Goal: Use online tool/utility: Utilize a website feature to perform a specific function

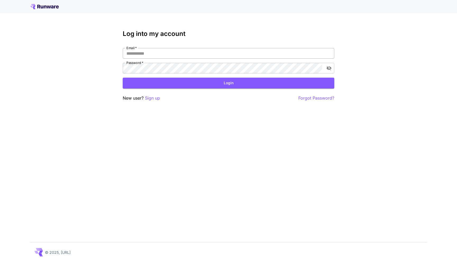
click at [183, 56] on input "Email   *" at bounding box center [229, 53] width 212 height 11
click at [158, 52] on input "Email   *" at bounding box center [229, 53] width 212 height 11
type input "**********"
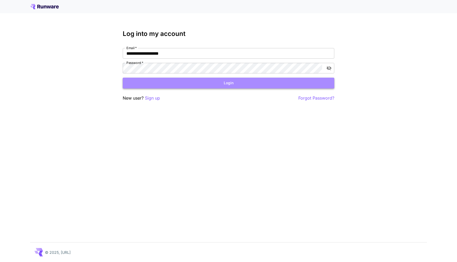
click at [168, 83] on button "Login" at bounding box center [229, 83] width 212 height 11
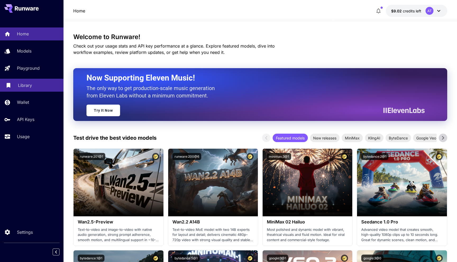
click at [26, 85] on p "Library" at bounding box center [25, 85] width 14 height 6
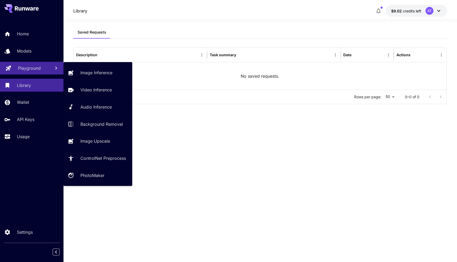
click at [27, 63] on link "Playground" at bounding box center [31, 68] width 63 height 13
